Goal: Transaction & Acquisition: Purchase product/service

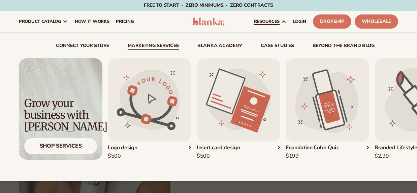
click at [141, 44] on link "Marketing services" at bounding box center [153, 46] width 51 height 7
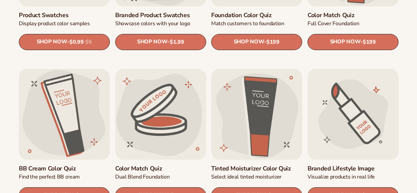
scroll to position [726, 0]
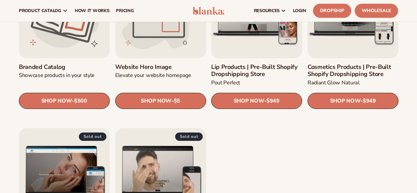
click at [168, 64] on link "Website Hero Image" at bounding box center [160, 67] width 91 height 7
